Goal: Information Seeking & Learning: Learn about a topic

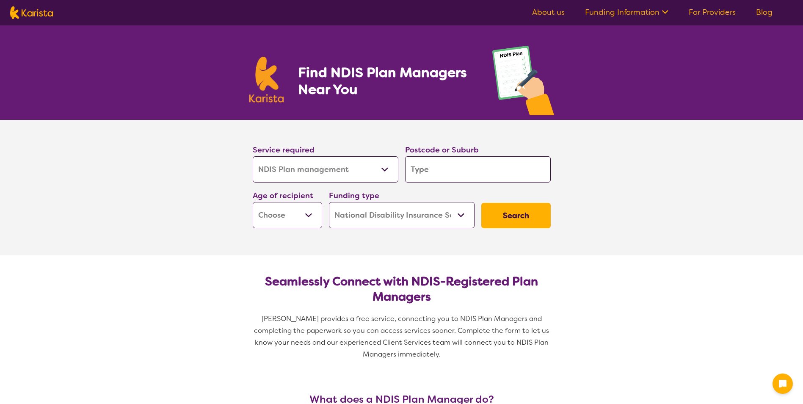
select select "NDIS Plan management"
select select "NDIS"
select select "NDIS Plan management"
select select "NDIS"
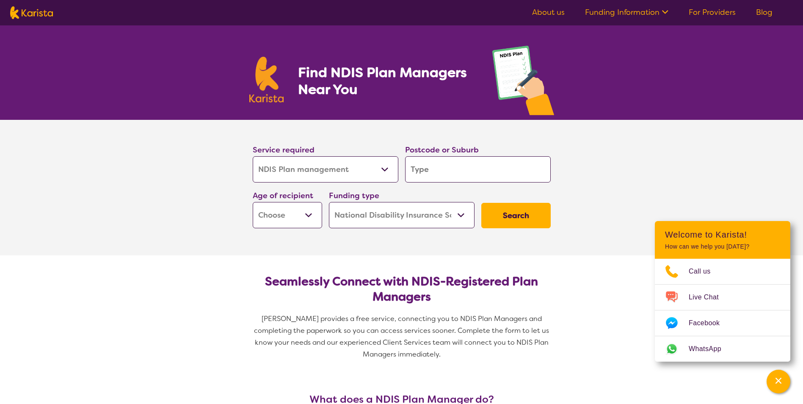
click at [714, 11] on link "For Providers" at bounding box center [712, 12] width 47 height 10
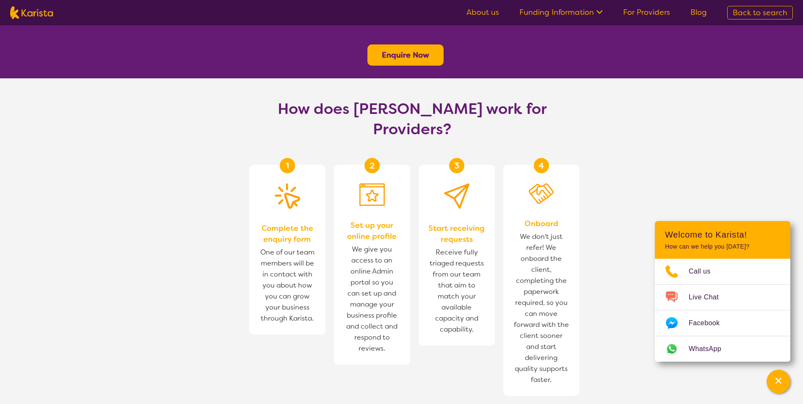
scroll to position [321, 0]
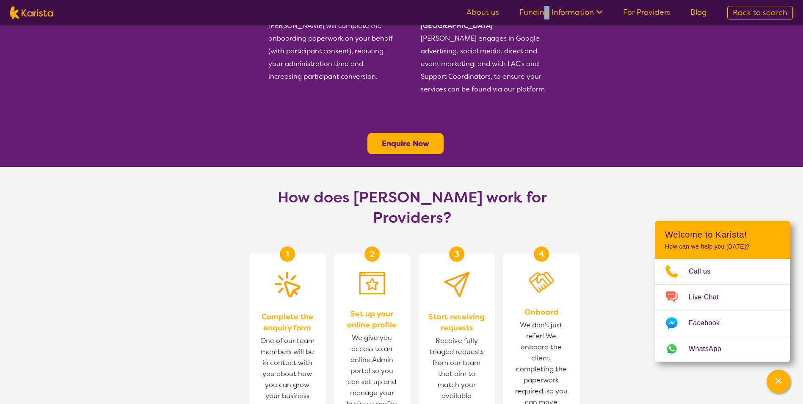
click at [549, 14] on link "Funding Information" at bounding box center [560, 12] width 83 height 10
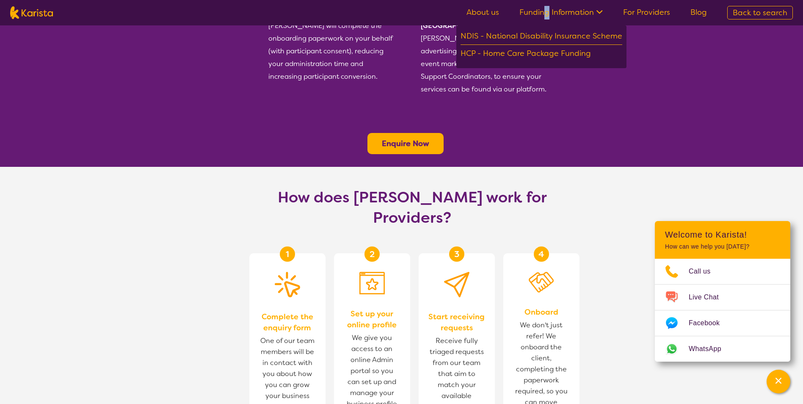
drag, startPoint x: 549, startPoint y: 14, endPoint x: 486, endPoint y: 8, distance: 63.4
click at [486, 8] on link "About us" at bounding box center [482, 12] width 33 height 10
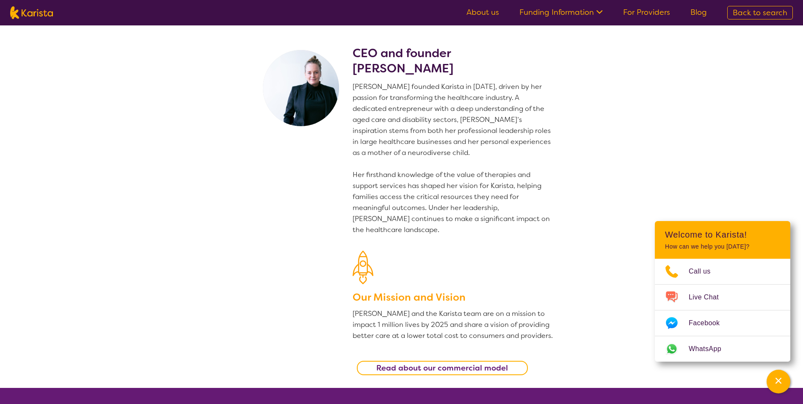
click at [478, 15] on link "About us" at bounding box center [482, 12] width 33 height 10
